Goal: Answer question/provide support: Share knowledge or assist other users

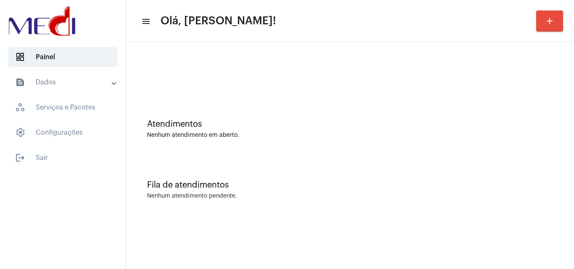
click at [500, 151] on div "Atendimentos Nenhum atendimento em aberto." at bounding box center [349, 124] width 439 height 61
click at [479, 165] on div "Fila de atendimentos Nenhum atendimento pendente." at bounding box center [349, 185] width 439 height 61
click at [538, 132] on div "Nenhum atendimento em aberto." at bounding box center [350, 135] width 406 height 6
click at [379, 123] on div "Atendimentos" at bounding box center [350, 124] width 406 height 9
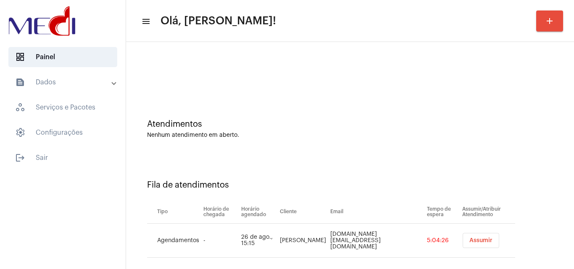
click at [465, 237] on button "Assumir" at bounding box center [480, 240] width 37 height 15
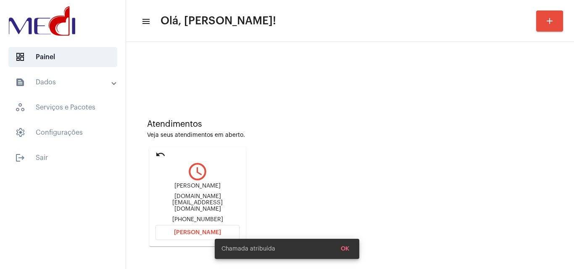
click at [186, 199] on div "[DOMAIN_NAME][EMAIL_ADDRESS][DOMAIN_NAME]" at bounding box center [197, 203] width 84 height 19
click at [186, 199] on div "Vandacunha.eu@gmail.com" at bounding box center [197, 203] width 84 height 19
copy div "Vandacunha.eu@gmail.com"
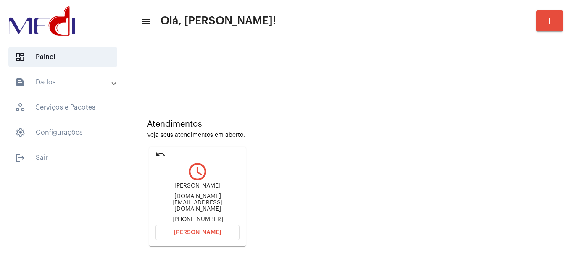
click at [206, 217] on div "Vanda cunha da silva Vandacunha.eu@gmail.com +5511991773023" at bounding box center [197, 203] width 84 height 40
click at [207, 232] on span "Abrir Chamada" at bounding box center [197, 233] width 47 height 6
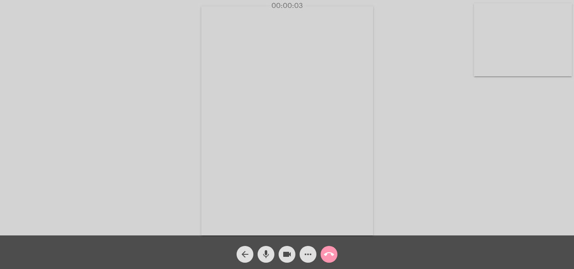
drag, startPoint x: 286, startPoint y: 257, endPoint x: 273, endPoint y: 252, distance: 13.8
click at [286, 255] on mat-icon "videocam" at bounding box center [287, 254] width 10 height 10
click at [261, 252] on mat-icon "mic" at bounding box center [266, 254] width 10 height 10
click at [283, 254] on mat-icon "videocam_off" at bounding box center [287, 254] width 10 height 10
click at [270, 255] on mat-icon "mic_off" at bounding box center [266, 254] width 10 height 10
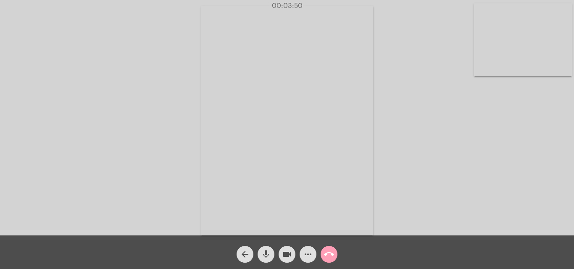
click at [333, 255] on mat-icon "call_end" at bounding box center [329, 254] width 10 height 10
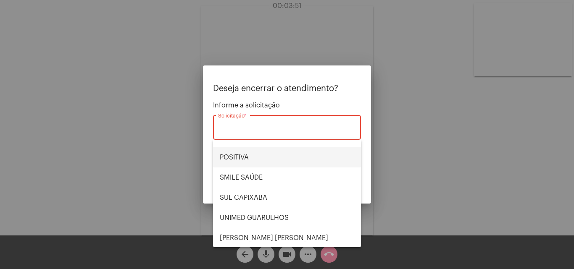
scroll to position [94, 0]
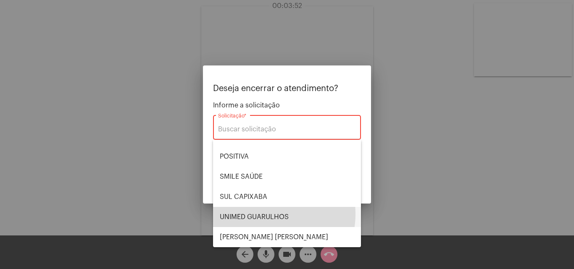
click at [264, 214] on span "UNIMED GUARULHOS" at bounding box center [287, 217] width 134 height 20
type input "UNIMED GUARULHOS"
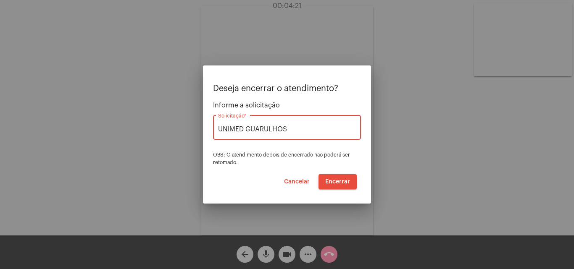
click at [344, 183] on span "Encerrar" at bounding box center [337, 182] width 25 height 6
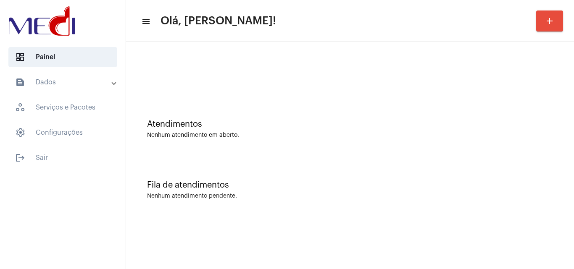
click at [484, 167] on div "Fila de atendimentos Nenhum atendimento pendente." at bounding box center [349, 185] width 439 height 61
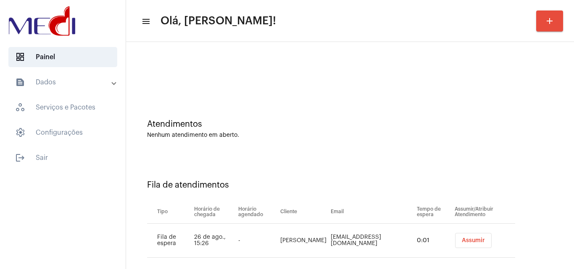
click at [455, 240] on button "Assumir" at bounding box center [473, 240] width 37 height 15
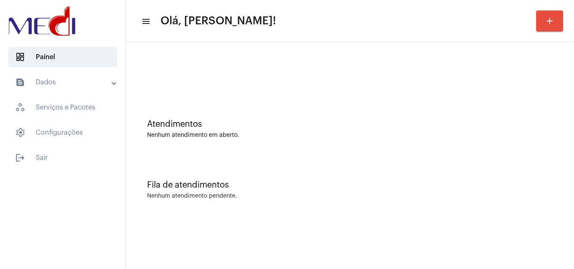
click at [327, 159] on div "Fila de atendimentos Nenhum atendimento pendente." at bounding box center [349, 185] width 439 height 61
drag, startPoint x: 520, startPoint y: 141, endPoint x: 516, endPoint y: 139, distance: 4.5
click at [520, 141] on div "Atendimentos Nenhum atendimento em aberto." at bounding box center [349, 124] width 439 height 61
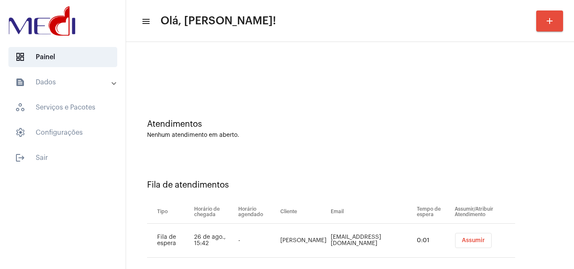
click at [476, 239] on button "Assumir" at bounding box center [473, 240] width 37 height 15
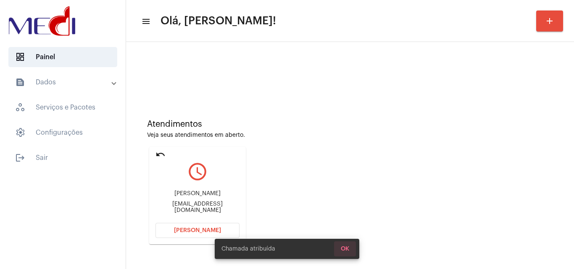
click at [344, 245] on button "OK" at bounding box center [345, 248] width 22 height 15
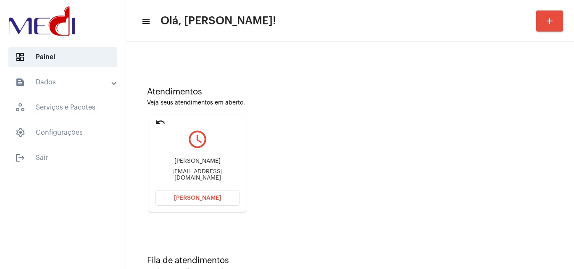
scroll to position [59, 0]
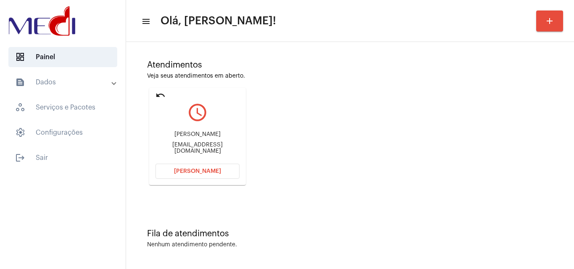
click at [213, 149] on div "lucas.icasa@gmail.com" at bounding box center [197, 148] width 84 height 13
copy mat-card-content "lucas.icasa@gmail.com Abrir Chamada"
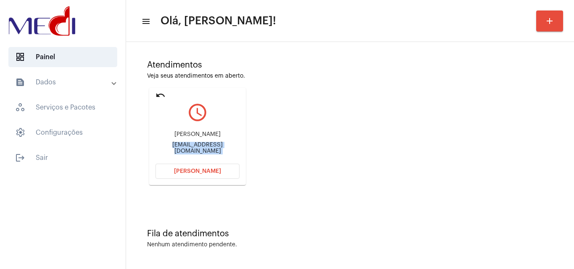
click at [365, 150] on div "Atendimentos Veja seus atendimentos em aberto. undo query_builder Lucas Araújo …" at bounding box center [349, 119] width 439 height 169
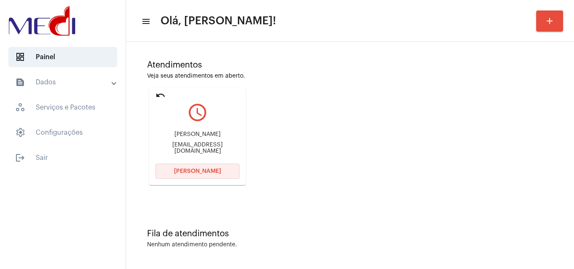
click at [199, 173] on span "Abrir Chamada" at bounding box center [197, 171] width 47 height 6
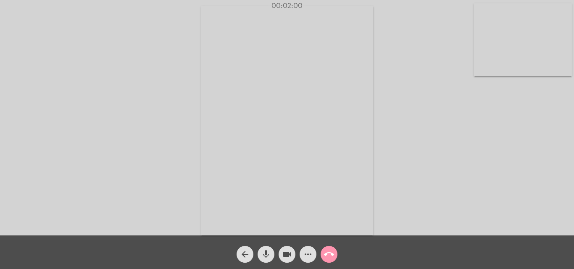
click at [333, 255] on mat-icon "call_end" at bounding box center [329, 254] width 10 height 10
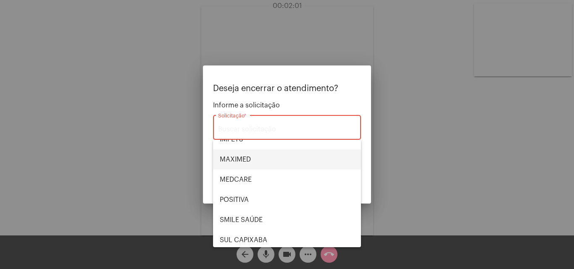
scroll to position [94, 0]
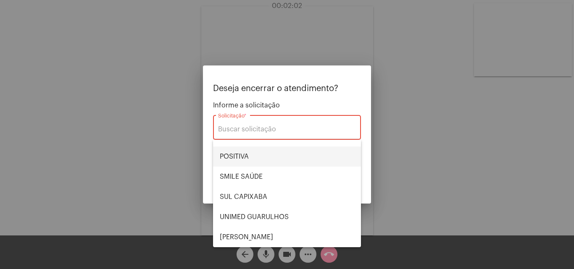
click at [252, 161] on span "POSITIVA" at bounding box center [287, 157] width 134 height 20
type input "POSITIVA"
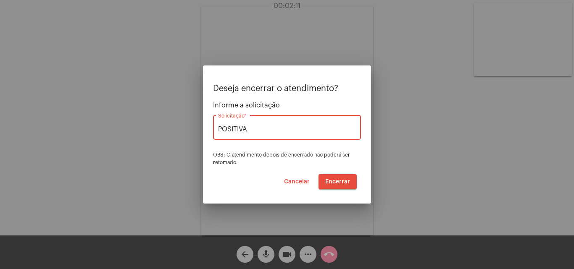
click at [346, 180] on span "Encerrar" at bounding box center [337, 182] width 25 height 6
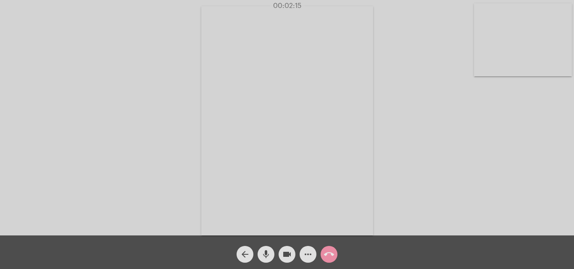
click at [328, 253] on mat-icon "call_end" at bounding box center [329, 254] width 10 height 10
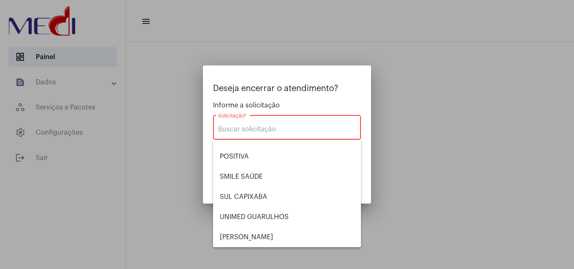
click at [490, 142] on div at bounding box center [287, 134] width 574 height 269
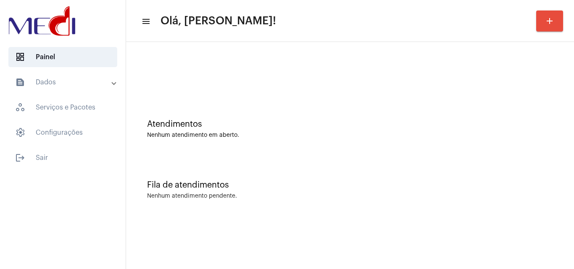
click at [388, 79] on div at bounding box center [349, 70] width 439 height 48
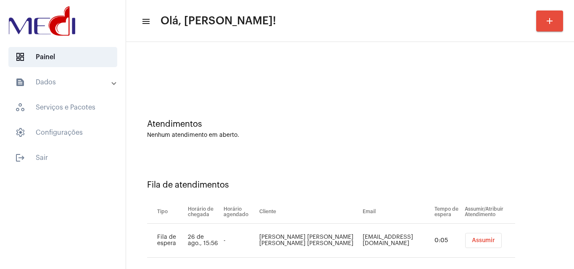
click at [472, 241] on span "Assumir" at bounding box center [483, 241] width 23 height 6
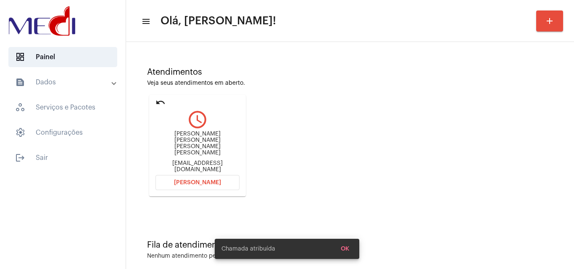
scroll to position [59, 0]
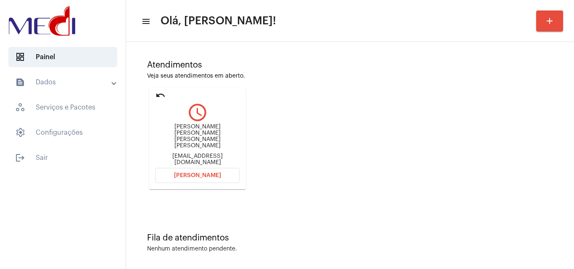
click at [207, 153] on div "Nayanisophyaarthur@gmail.com" at bounding box center [197, 159] width 84 height 13
copy mat-card-content "Nayanisophyaarthur@gmail.com Abrir Chamada"
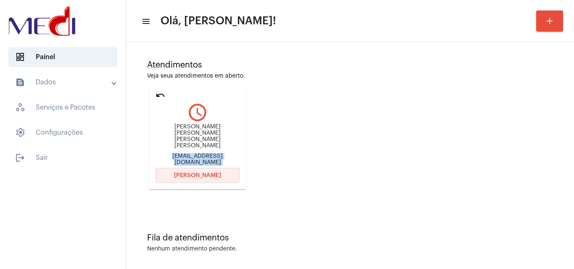
click at [216, 173] on span "Abrir Chamada" at bounding box center [197, 176] width 47 height 6
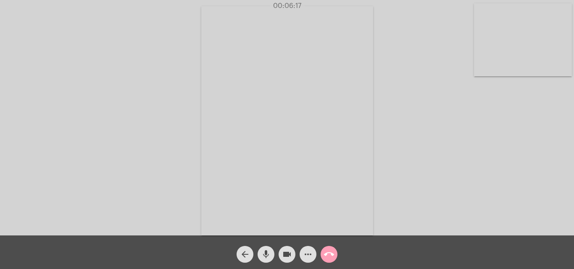
click at [331, 255] on mat-icon "call_end" at bounding box center [329, 254] width 10 height 10
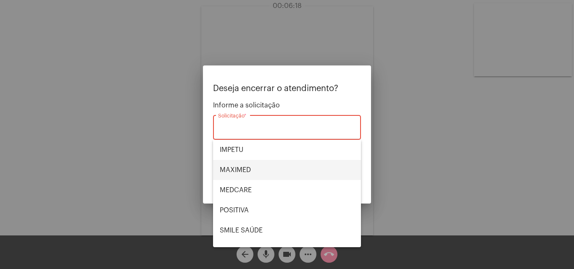
scroll to position [94, 0]
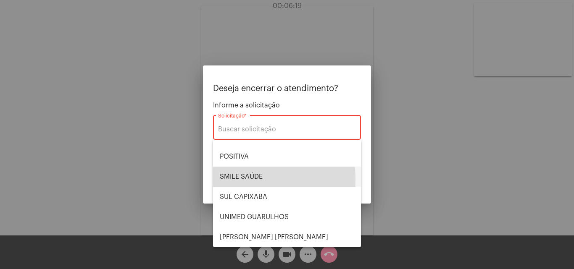
click at [246, 179] on span "SMILE SAÚDE" at bounding box center [287, 177] width 134 height 20
type input "SMILE SAÚDE"
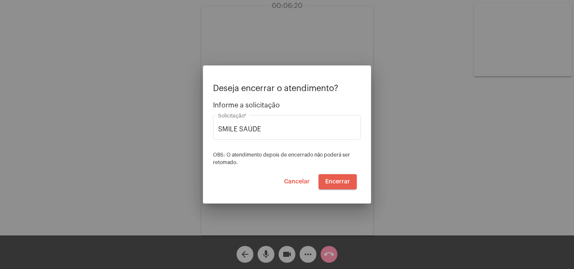
click at [342, 183] on span "Encerrar" at bounding box center [337, 182] width 25 height 6
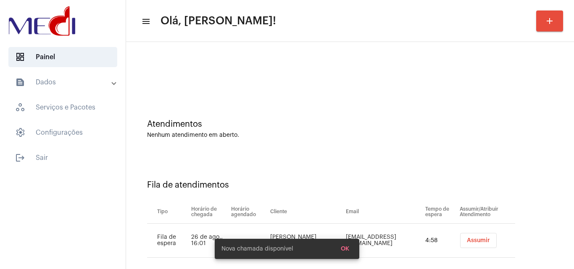
click at [467, 245] on button "Assumir" at bounding box center [478, 240] width 37 height 15
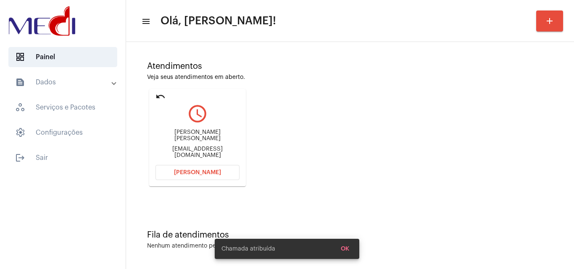
scroll to position [59, 0]
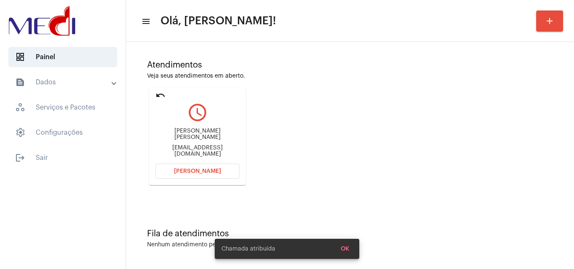
click at [202, 153] on div "Darlan Soares de Novais greartflor@gmail.com" at bounding box center [197, 143] width 84 height 38
copy mat-card-content "greartflor@gmail.com Abrir Chamada"
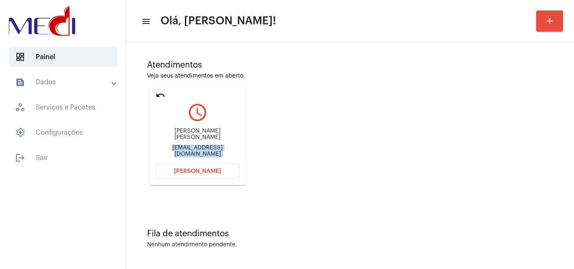
click at [210, 171] on span "Abrir Chamada" at bounding box center [197, 171] width 47 height 6
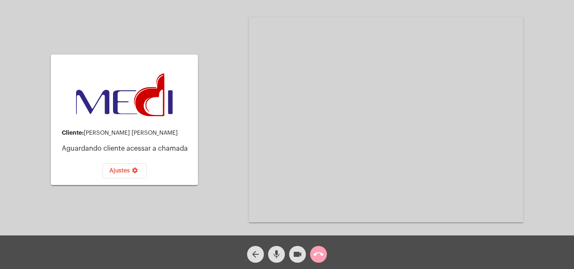
click at [317, 255] on mat-icon "call_end" at bounding box center [318, 254] width 10 height 10
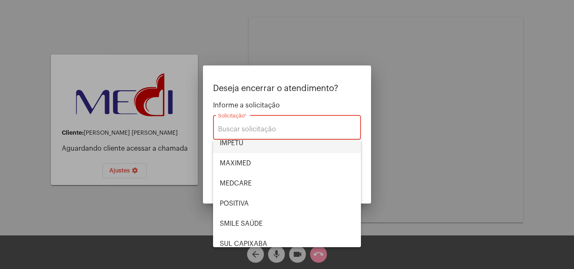
scroll to position [94, 0]
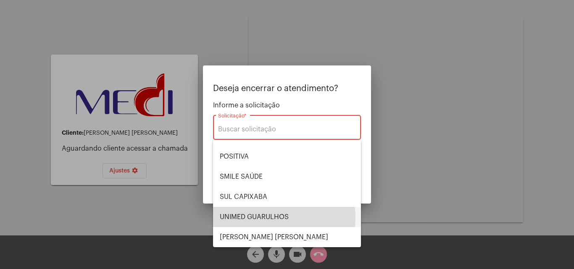
click at [271, 218] on span "UNIMED GUARULHOS" at bounding box center [287, 217] width 134 height 20
type input "UNIMED GUARULHOS"
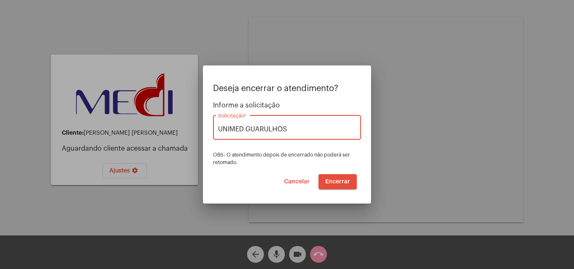
click at [293, 183] on span "Cancelar" at bounding box center [297, 182] width 26 height 6
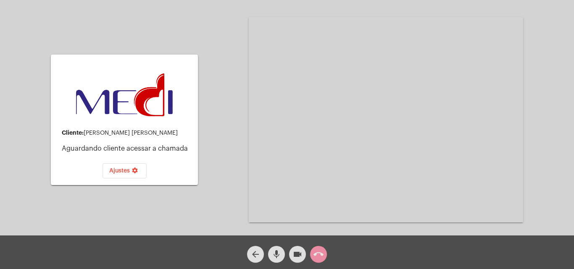
click at [279, 255] on mat-icon "mic" at bounding box center [276, 254] width 10 height 10
click at [271, 256] on button "mic_off" at bounding box center [276, 254] width 17 height 17
click at [317, 254] on mat-icon "call_end" at bounding box center [318, 254] width 10 height 10
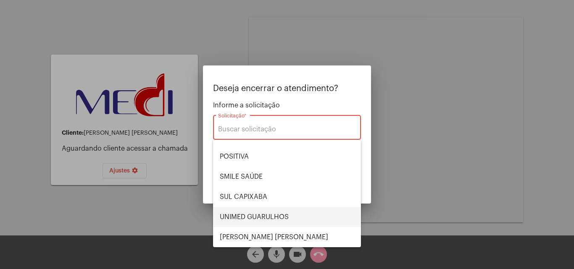
click at [283, 218] on span "UNIMED GUARULHOS" at bounding box center [287, 217] width 134 height 20
type input "UNIMED GUARULHOS"
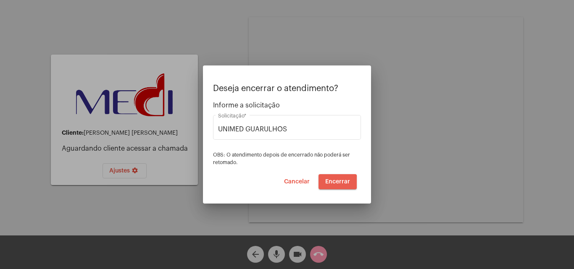
click at [330, 183] on span "Encerrar" at bounding box center [337, 182] width 25 height 6
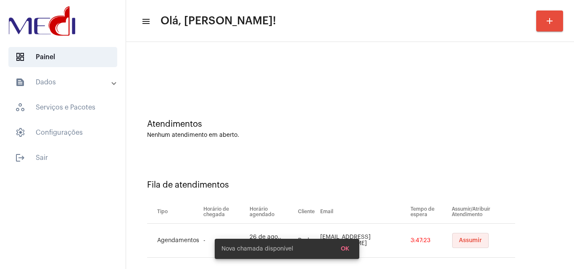
click at [452, 237] on button "Assumir" at bounding box center [470, 240] width 37 height 15
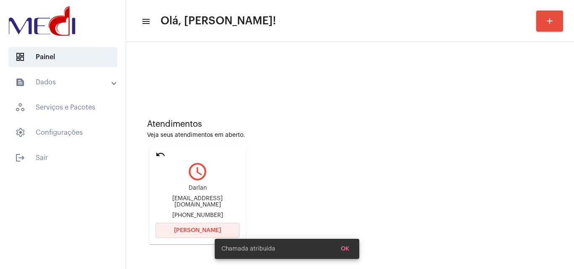
click at [189, 231] on span "[PERSON_NAME]" at bounding box center [197, 231] width 47 height 6
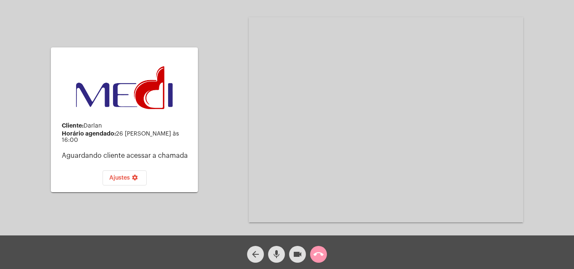
click at [278, 257] on mat-icon "mic" at bounding box center [276, 254] width 10 height 10
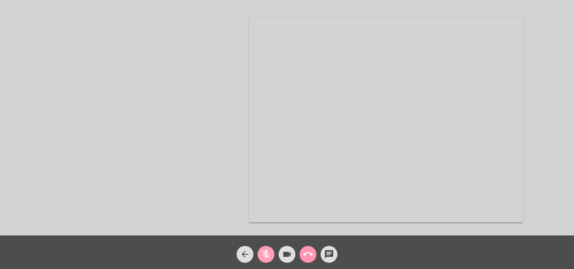
click at [264, 255] on mat-icon "mic_off" at bounding box center [266, 254] width 10 height 10
click at [328, 251] on mat-icon "call_end" at bounding box center [329, 254] width 10 height 10
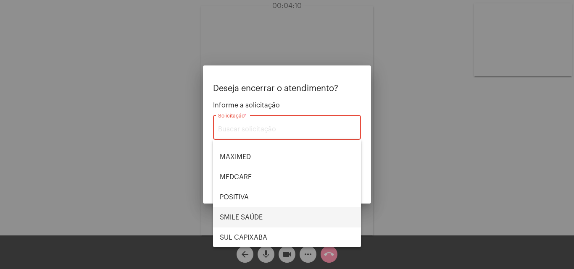
scroll to position [94, 0]
click at [257, 220] on span "UNIMED GUARULHOS" at bounding box center [287, 217] width 134 height 20
type input "UNIMED GUARULHOS"
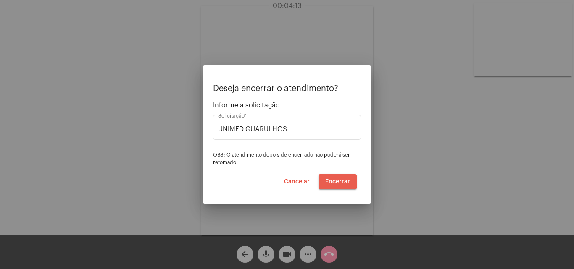
click at [337, 179] on span "Encerrar" at bounding box center [337, 182] width 25 height 6
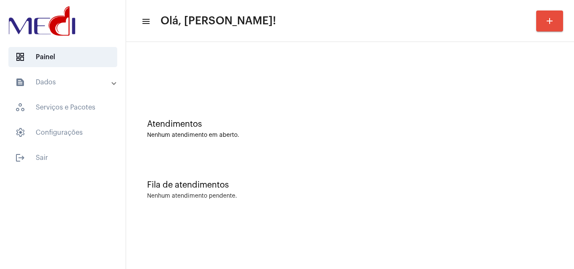
click at [106, 88] on mat-expansion-panel-header "text_snippet_outlined Dados" at bounding box center [65, 82] width 121 height 20
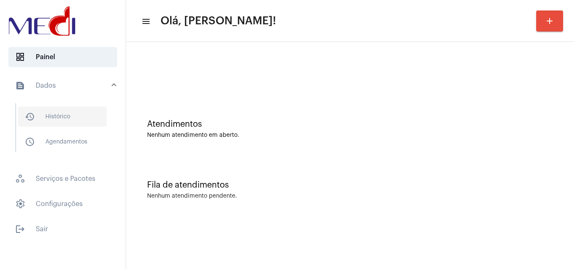
click at [75, 125] on span "history_outlined Histórico" at bounding box center [62, 117] width 89 height 20
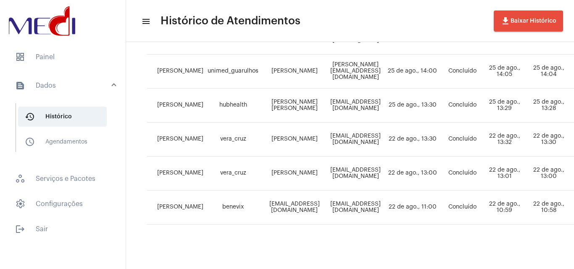
scroll to position [632, 0]
click at [68, 80] on mat-expansion-panel-header "text_snippet_outlined Dados" at bounding box center [65, 85] width 121 height 27
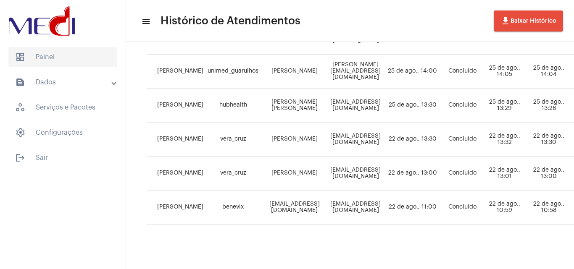
click at [83, 61] on span "dashboard Painel" at bounding box center [62, 57] width 109 height 20
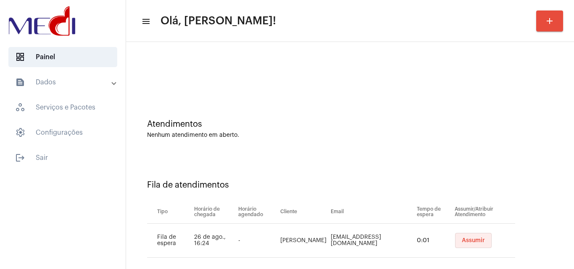
click at [464, 241] on span "Assumir" at bounding box center [473, 241] width 23 height 6
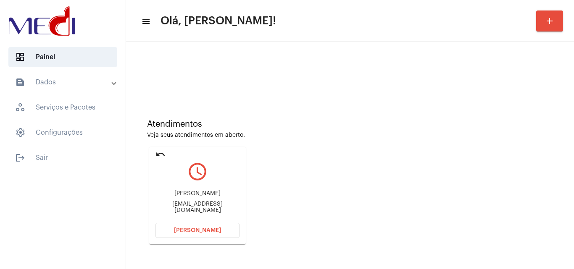
click at [210, 205] on div "teachermarcelaalmeida@gmail.com" at bounding box center [197, 207] width 84 height 13
copy mat-card-content "teachermarcelaalmeida@gmail.com Abrir Chamada"
click at [218, 236] on button "Abrir Chamada" at bounding box center [197, 230] width 84 height 15
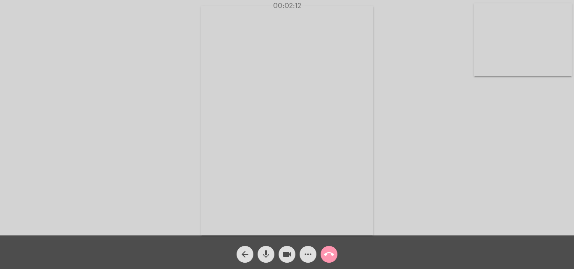
click at [328, 253] on mat-icon "call_end" at bounding box center [329, 254] width 10 height 10
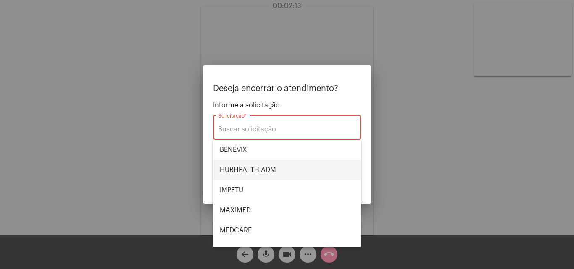
click at [284, 171] on span "HUBHEALTH ADM" at bounding box center [287, 170] width 134 height 20
type input "HUBHEALTH ADM"
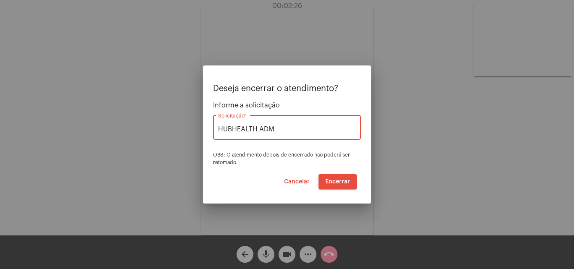
click at [339, 180] on span "Encerrar" at bounding box center [337, 182] width 25 height 6
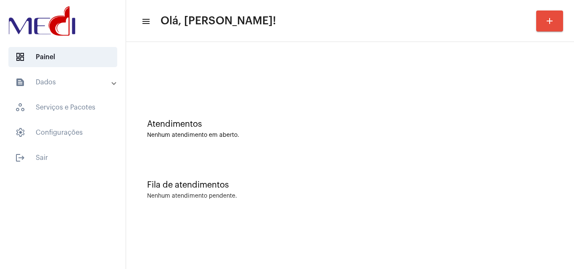
click at [542, 126] on div "Atendimentos" at bounding box center [350, 124] width 406 height 9
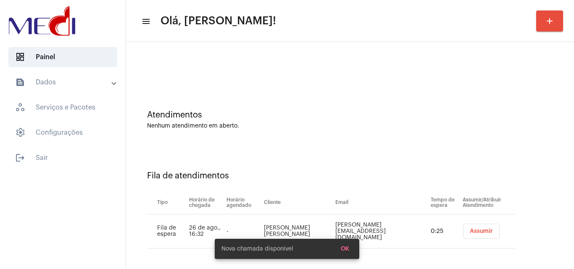
scroll to position [11, 0]
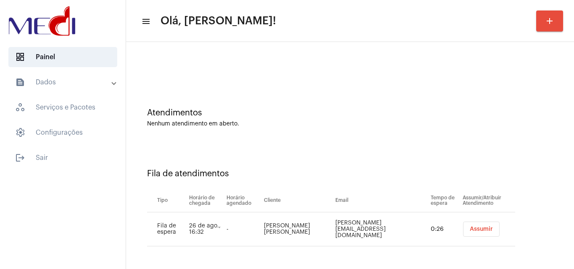
click at [475, 227] on span "Assumir" at bounding box center [481, 229] width 23 height 6
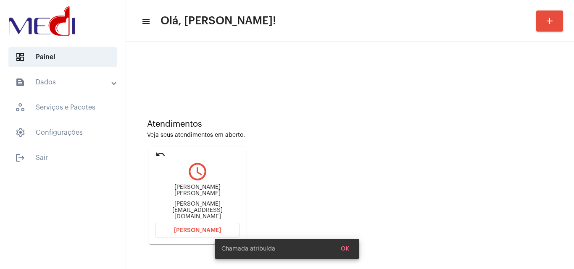
click at [202, 210] on div "margarida.Vestuario@gmail.com" at bounding box center [197, 210] width 84 height 19
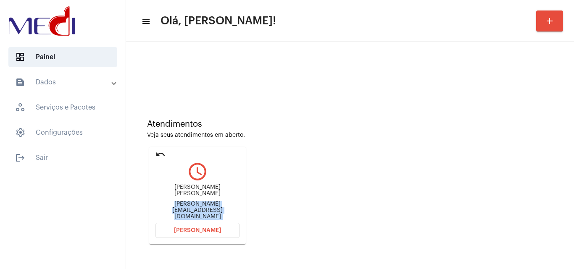
copy mat-card-content "margarida.Vestuario@gmail.com Abrir Chamada"
click at [207, 231] on span "Abrir Chamada" at bounding box center [197, 231] width 47 height 6
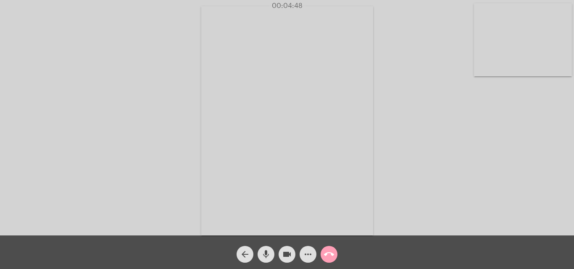
click at [322, 250] on button "call_end" at bounding box center [328, 254] width 17 height 17
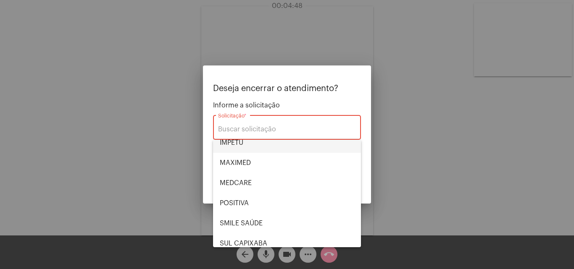
scroll to position [94, 0]
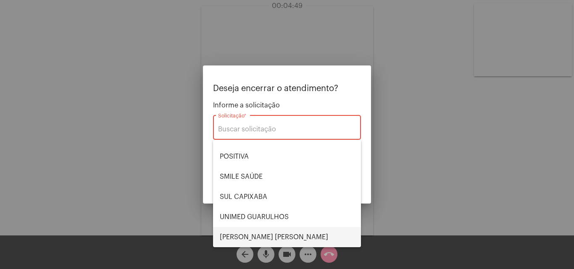
click at [259, 243] on span "VERA CRUZ" at bounding box center [287, 237] width 134 height 20
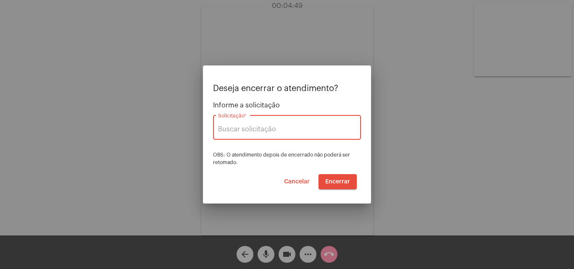
type input "VERA CRUZ"
click at [345, 181] on span "Encerrar" at bounding box center [337, 182] width 25 height 6
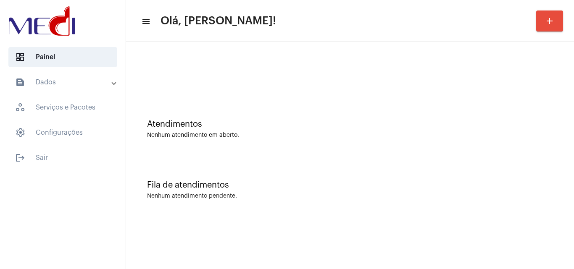
click at [326, 179] on div "Fila de atendimentos Nenhum atendimento pendente." at bounding box center [349, 185] width 439 height 61
click at [538, 189] on div "Fila de atendimentos" at bounding box center [350, 185] width 406 height 9
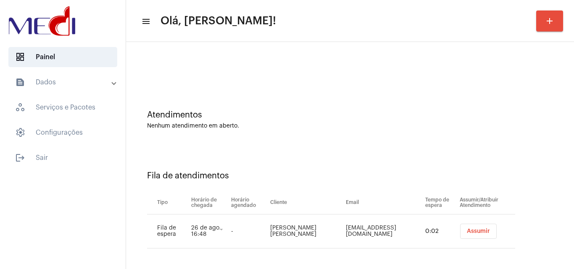
scroll to position [11, 0]
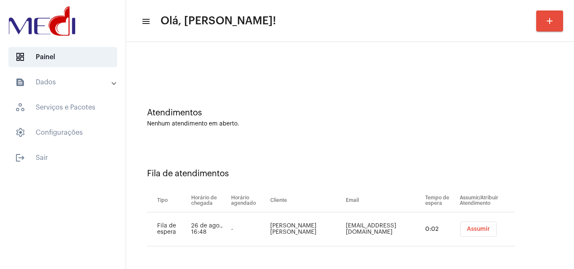
click at [474, 228] on span "Assumir" at bounding box center [478, 229] width 23 height 6
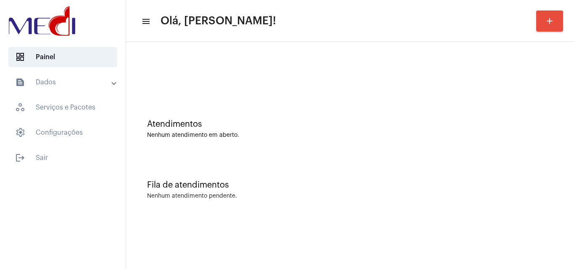
scroll to position [0, 0]
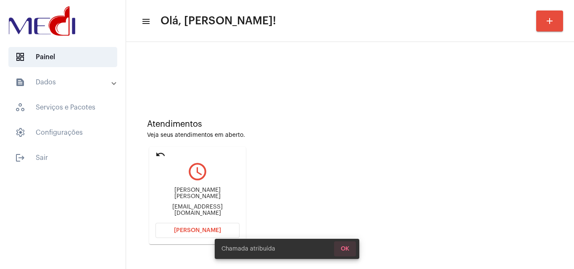
click at [339, 254] on button "OK" at bounding box center [345, 248] width 22 height 15
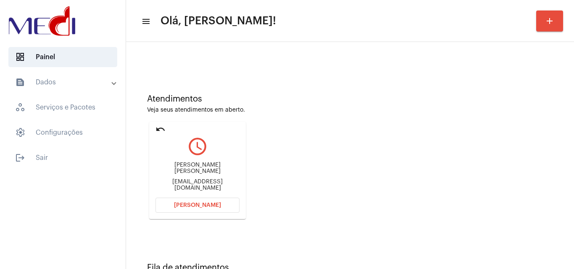
scroll to position [59, 0]
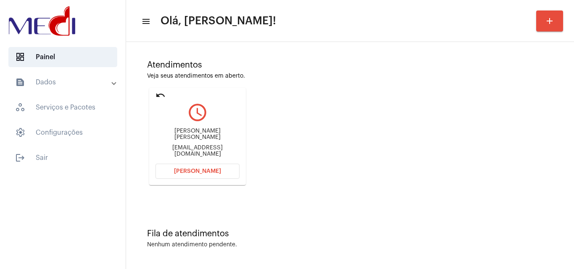
click at [162, 94] on mat-icon "undo" at bounding box center [160, 95] width 10 height 10
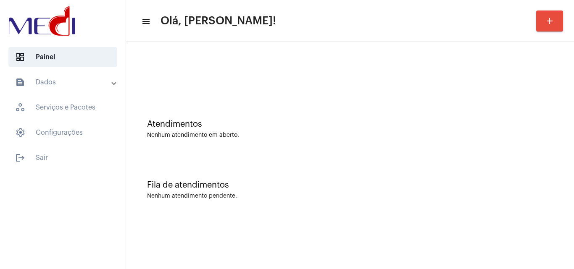
scroll to position [0, 0]
click at [153, 22] on mat-toolbar-row "menu Olá, Karen! add" at bounding box center [350, 21] width 448 height 27
click at [148, 24] on mat-icon "menu" at bounding box center [145, 21] width 8 height 10
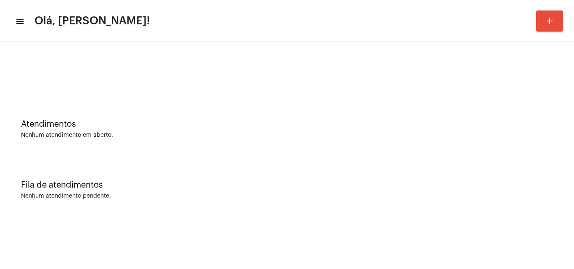
click at [16, 23] on mat-icon "menu" at bounding box center [19, 21] width 8 height 10
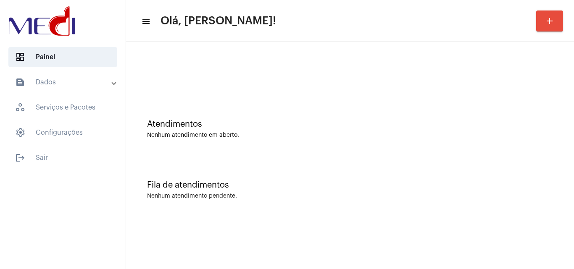
click at [467, 157] on div "Fila de atendimentos Nenhum atendimento pendente." at bounding box center [349, 185] width 439 height 61
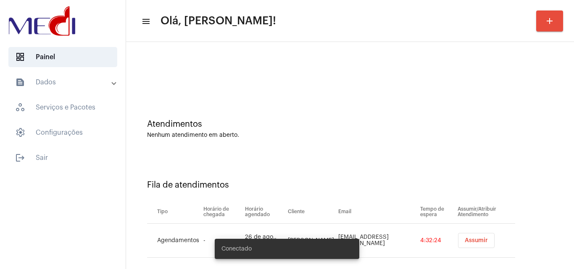
scroll to position [11, 0]
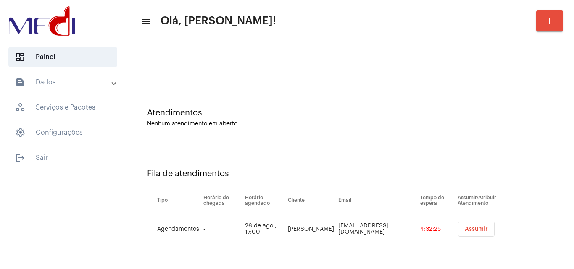
click at [465, 231] on span "Assumir" at bounding box center [475, 229] width 23 height 6
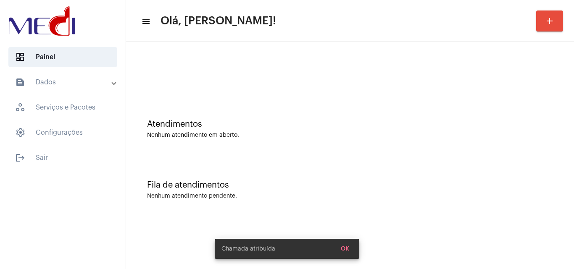
scroll to position [0, 0]
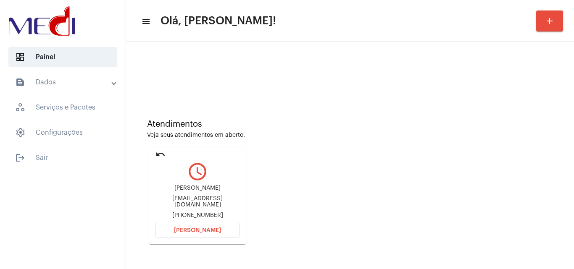
click at [202, 202] on div "newtonkarajr@ig.com.br" at bounding box center [197, 202] width 84 height 13
copy div "newtonkarajr@ig.com.br"
click at [201, 237] on button "Abrir Chamada" at bounding box center [197, 230] width 84 height 15
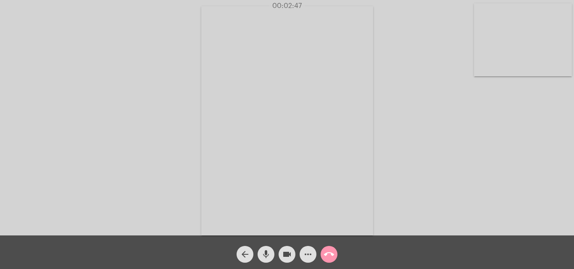
click at [329, 247] on span "call_end" at bounding box center [329, 254] width 10 height 17
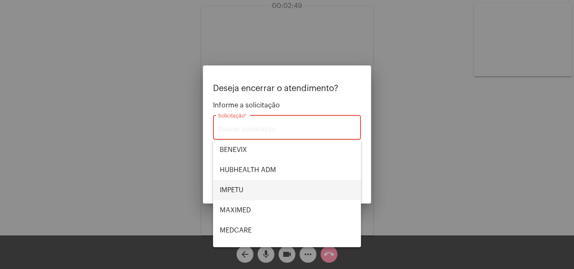
scroll to position [94, 0]
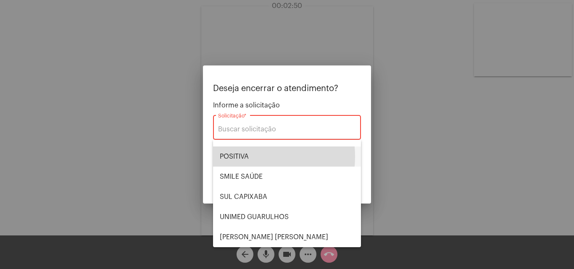
click at [237, 157] on span "POSITIVA" at bounding box center [287, 157] width 134 height 20
type input "POSITIVA"
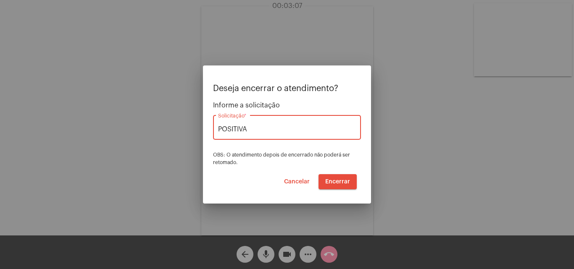
click at [343, 182] on span "Encerrar" at bounding box center [337, 182] width 25 height 6
